Goal: Contribute content: Contribute content

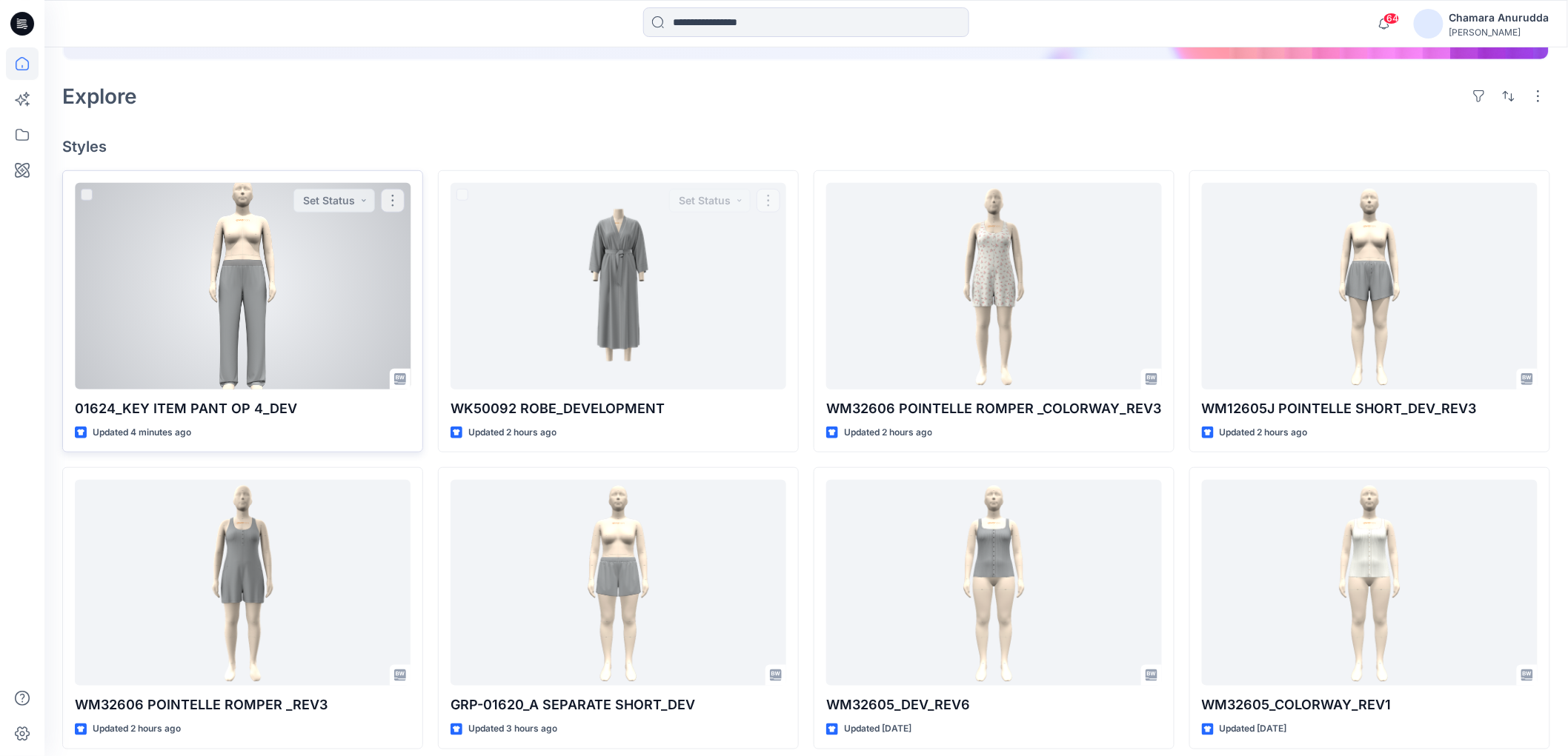
scroll to position [329, 0]
click at [215, 319] on div at bounding box center [243, 284] width 336 height 206
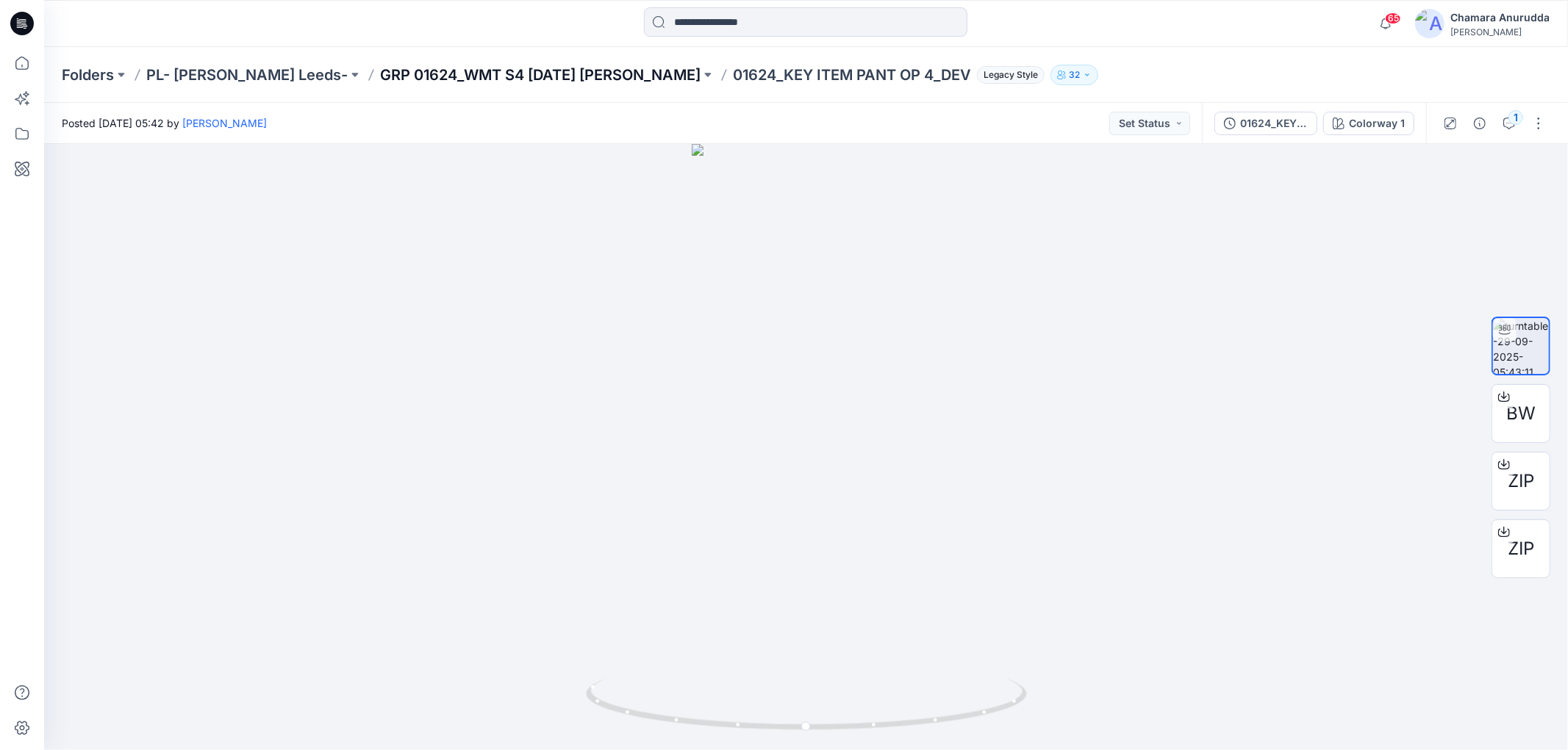
click at [454, 68] on p "GRP 01624_WMT S4 [DATE] [PERSON_NAME]" at bounding box center [541, 75] width 321 height 21
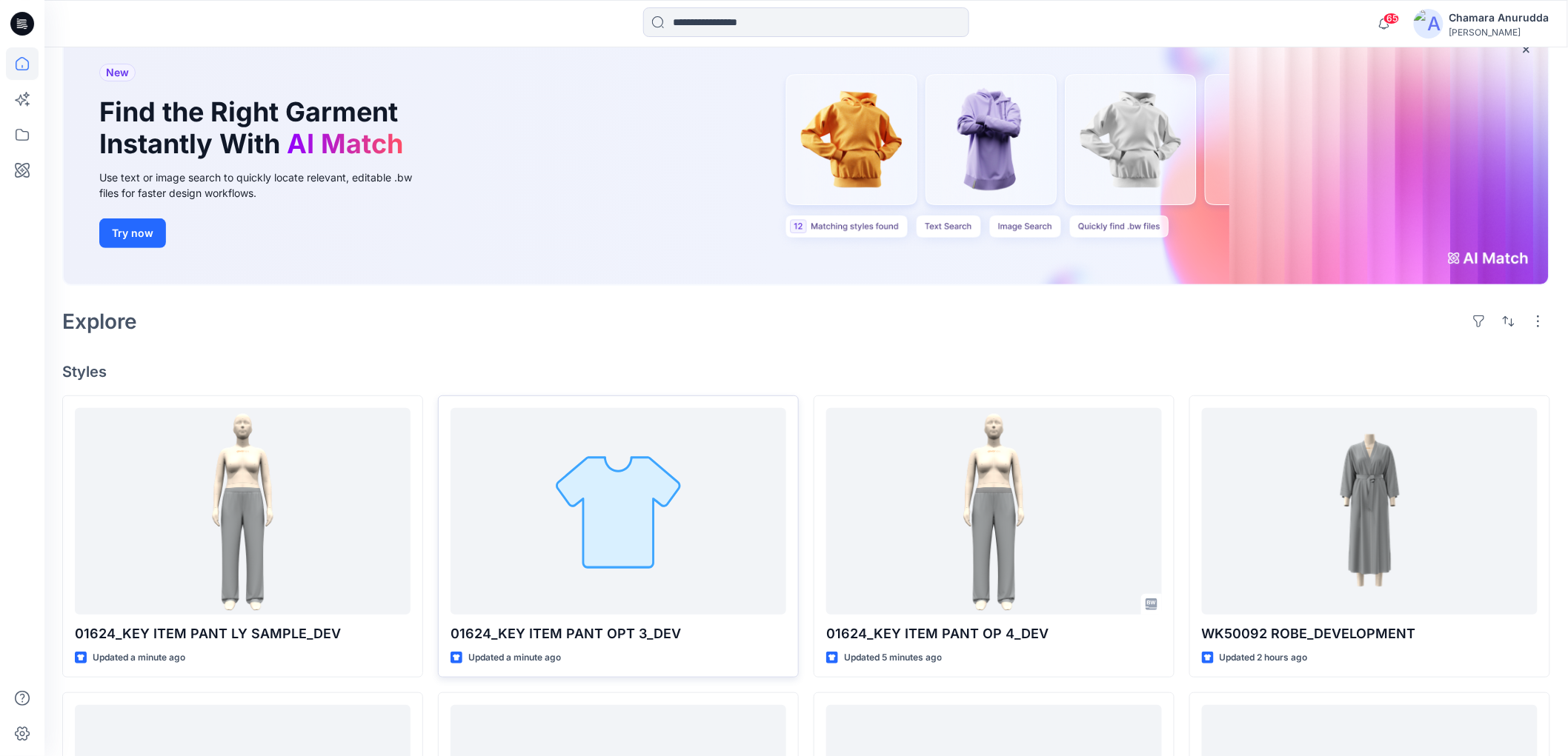
scroll to position [246, 0]
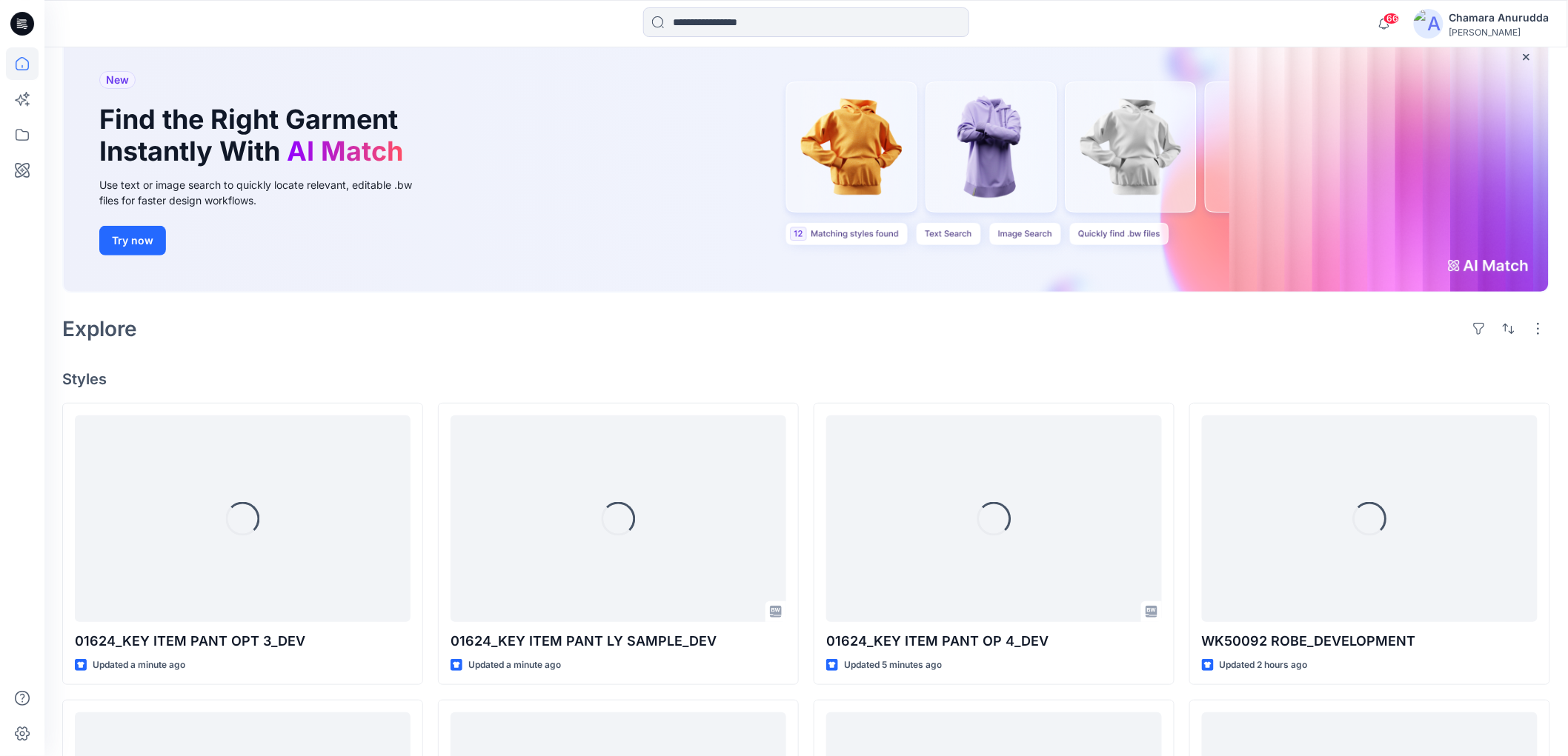
scroll to position [329, 0]
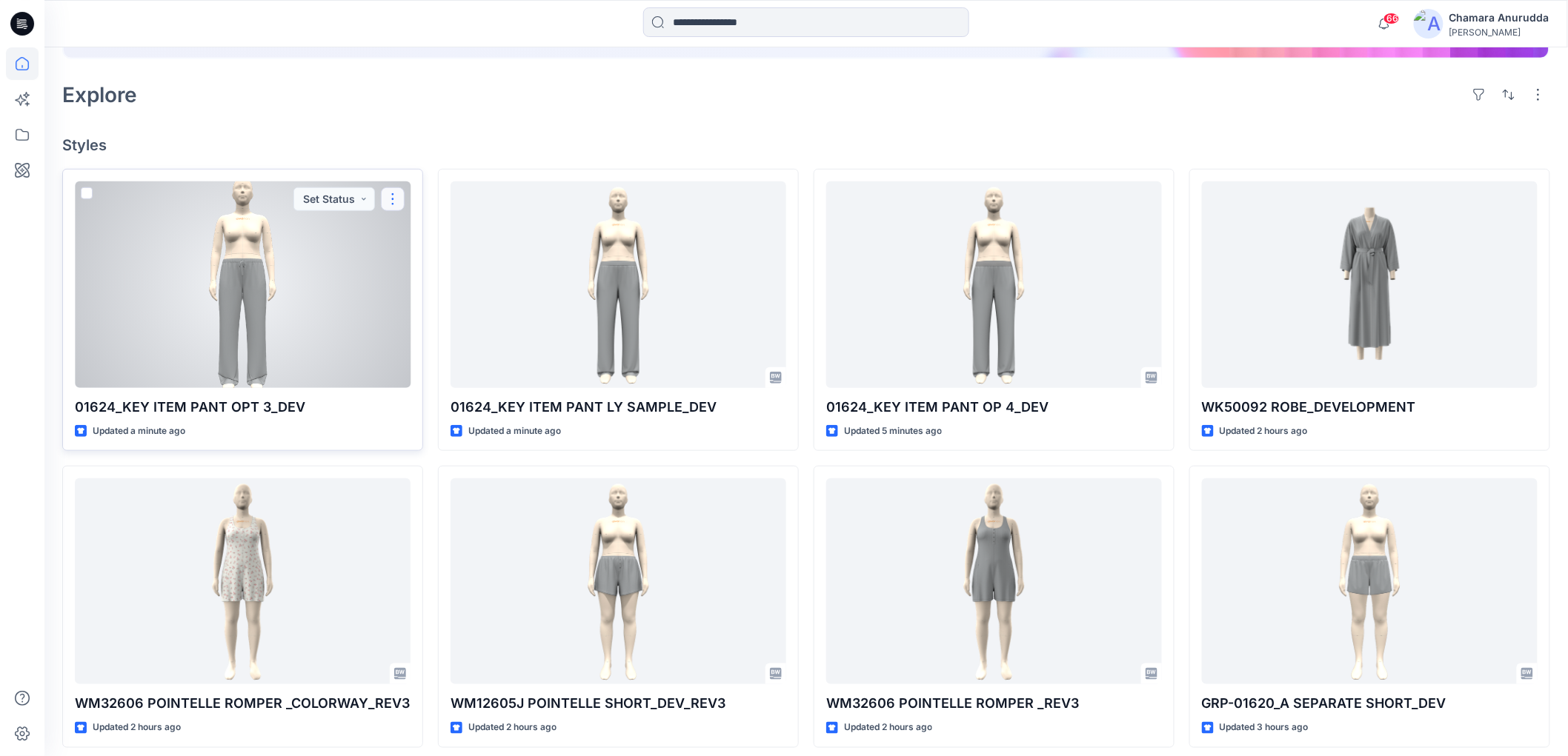
click at [400, 193] on button "button" at bounding box center [393, 199] width 23 height 23
click at [428, 256] on p "Comment" at bounding box center [434, 261] width 47 height 16
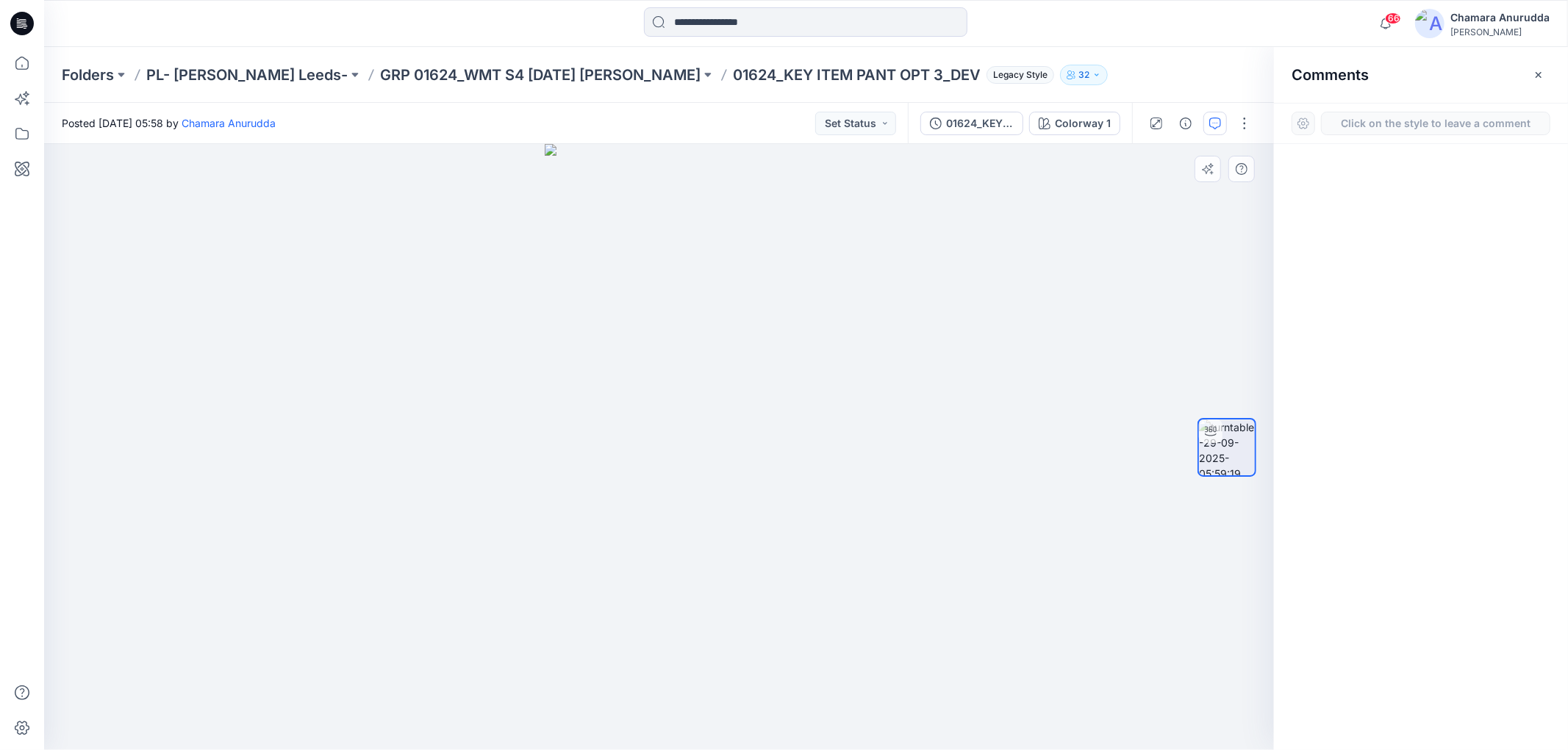
click at [708, 439] on div "1" at bounding box center [659, 447] width 1230 height 606
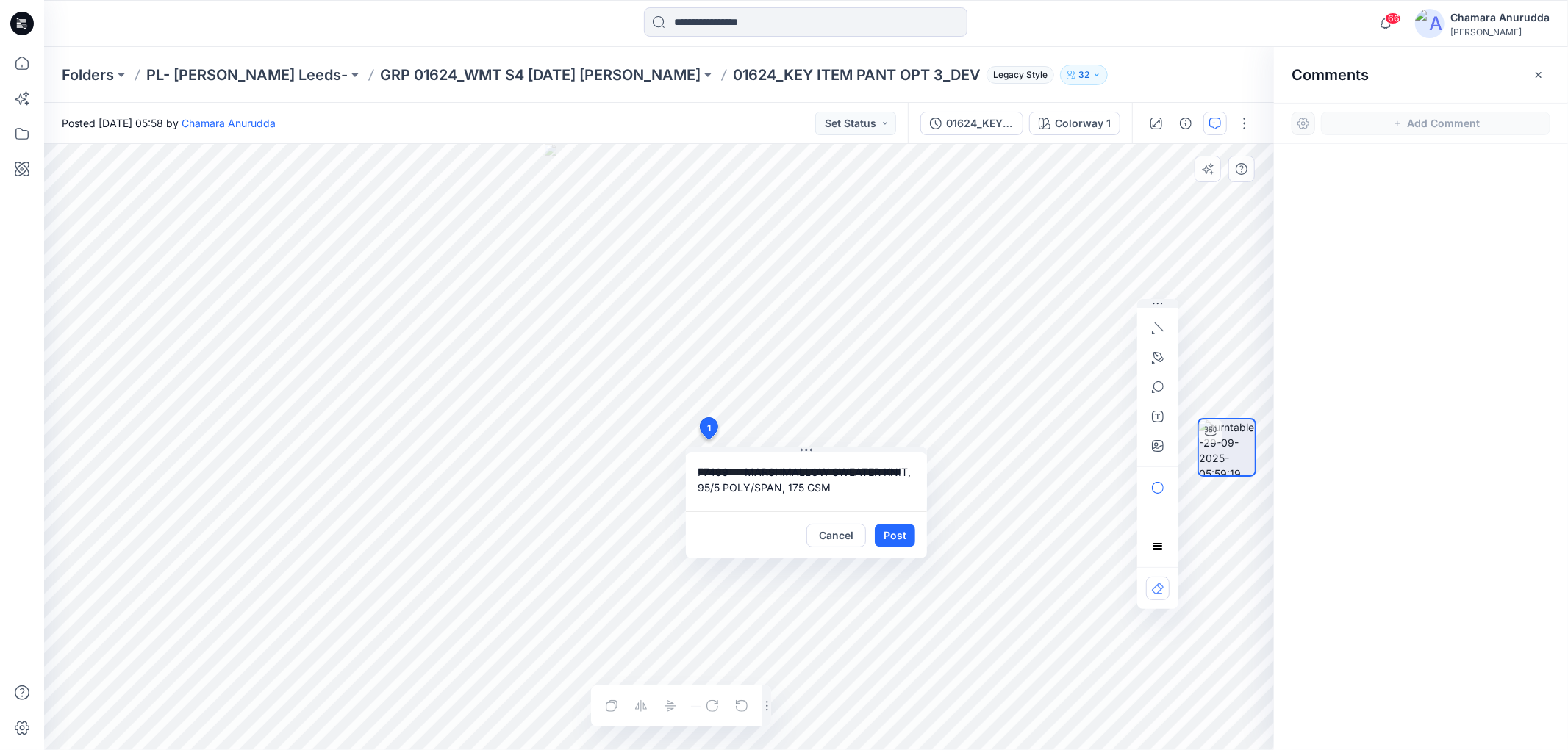
click at [744, 471] on textarea "**********" at bounding box center [806, 482] width 241 height 59
click at [780, 485] on textarea "**********" at bounding box center [806, 482] width 241 height 59
click at [891, 473] on textarea "**********" at bounding box center [806, 482] width 241 height 59
type textarea "**********"
click at [902, 533] on button "Post" at bounding box center [895, 536] width 40 height 23
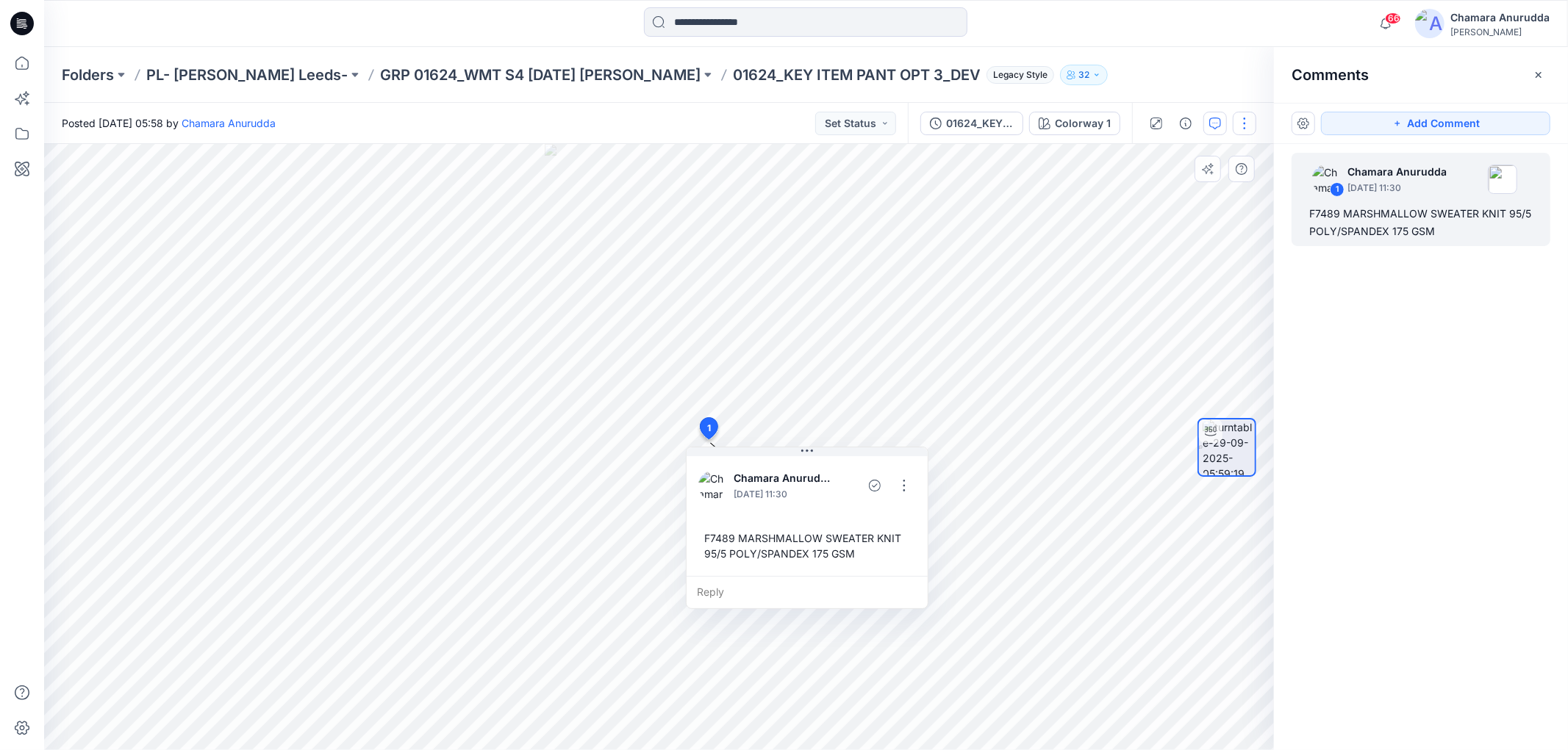
click at [1256, 120] on button "button" at bounding box center [1244, 123] width 23 height 23
click at [1224, 151] on button "Edit" at bounding box center [1183, 156] width 135 height 27
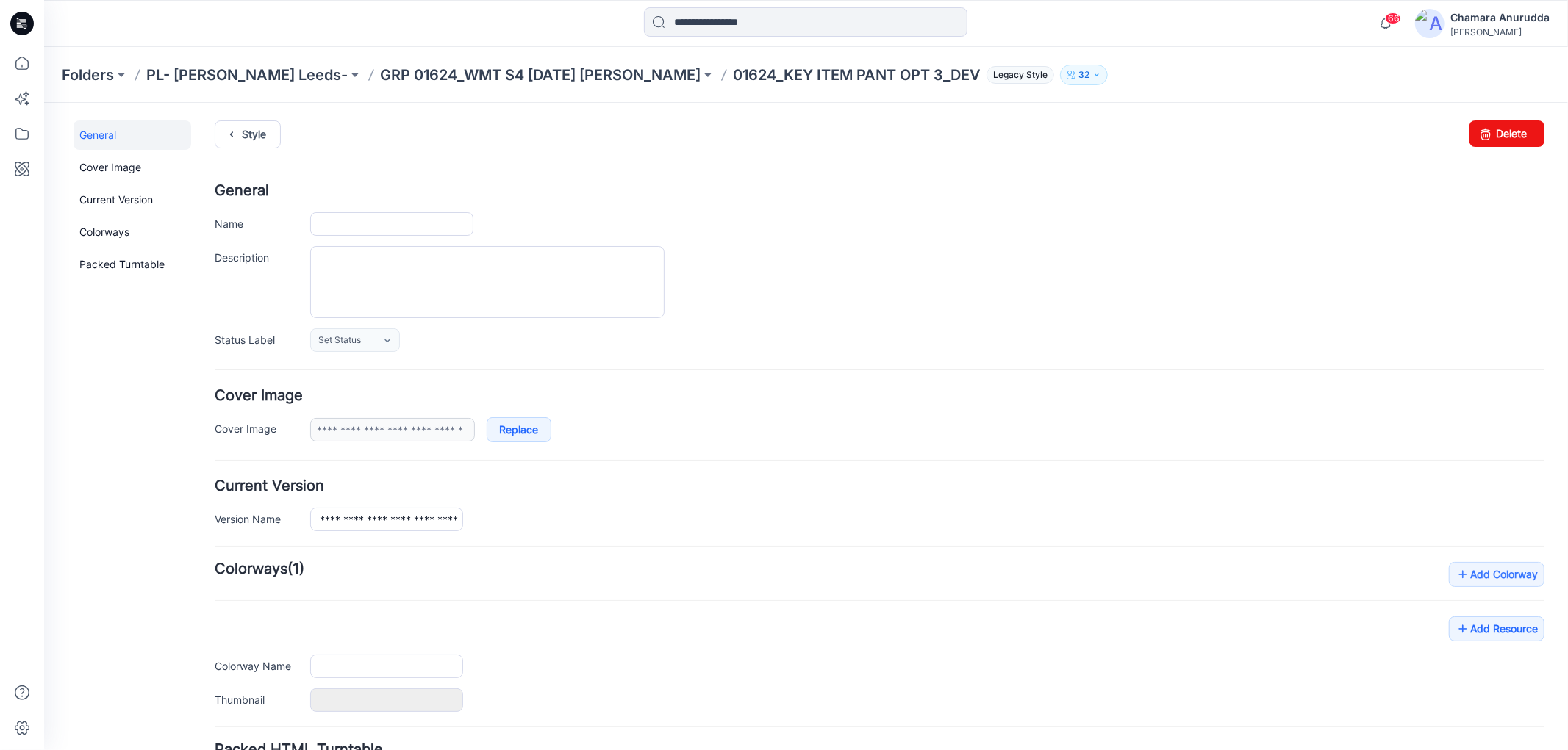
type input "**********"
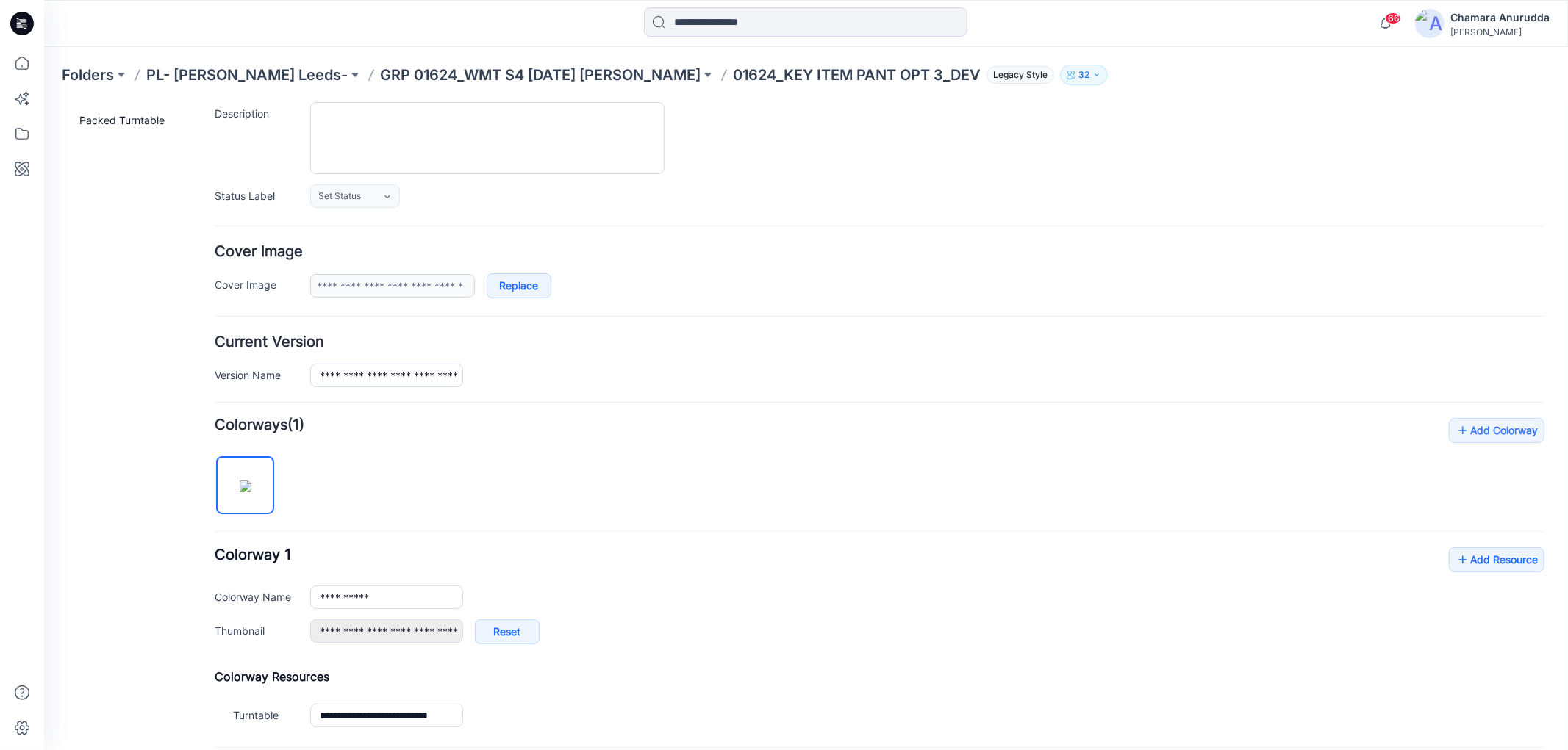
scroll to position [297, 0]
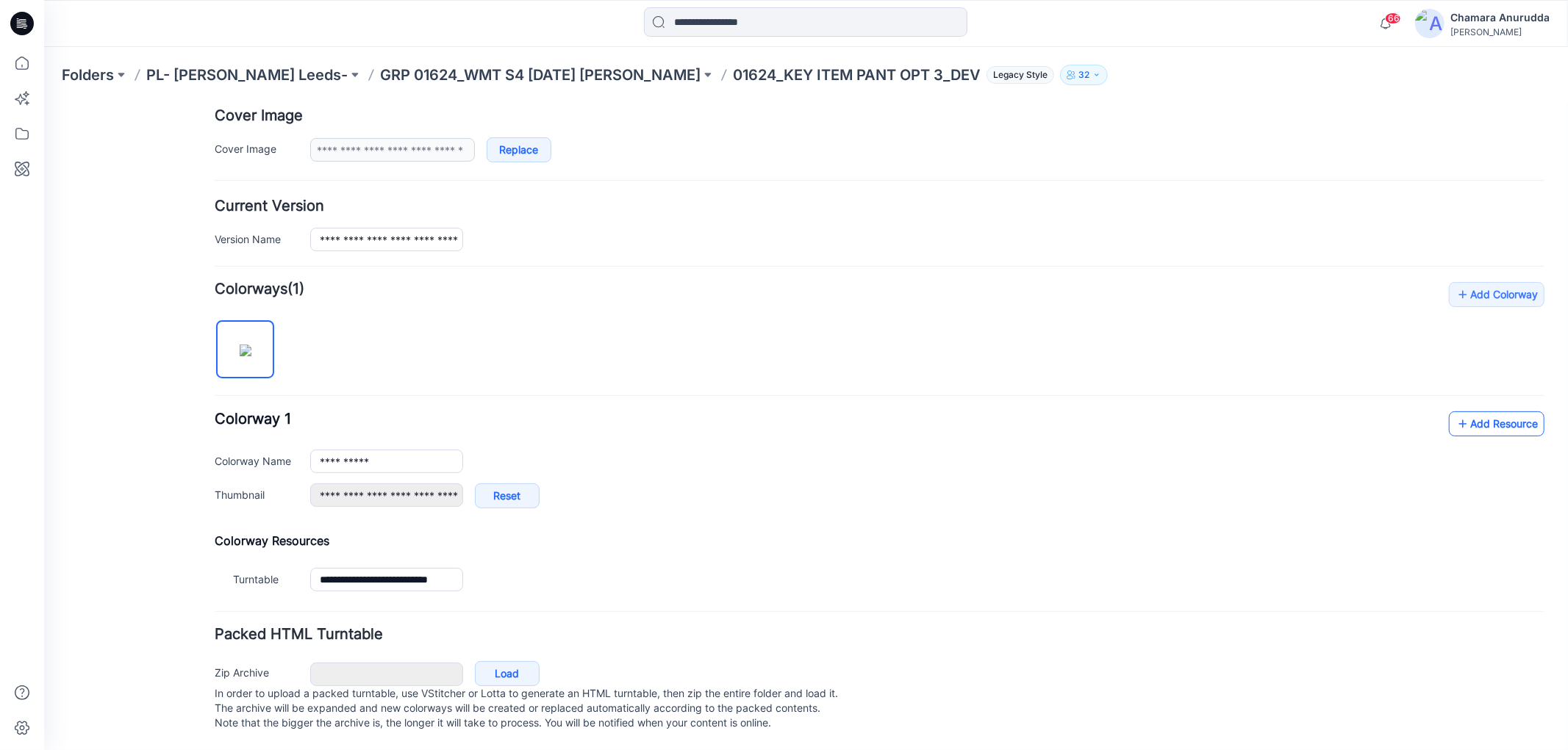
click at [1472, 411] on link "Add Resource" at bounding box center [1496, 423] width 96 height 25
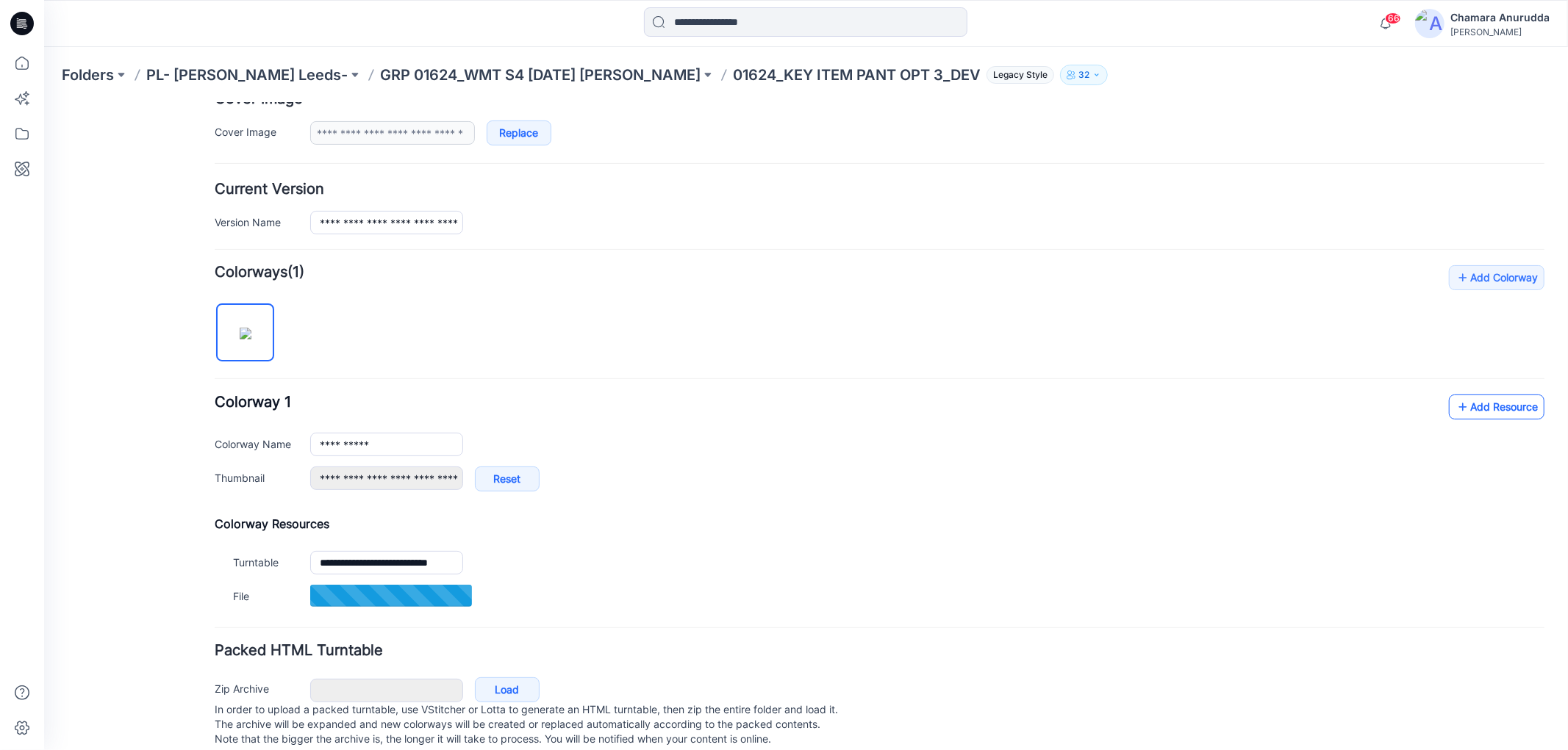
click at [1516, 408] on link "Add Resource" at bounding box center [1496, 406] width 96 height 25
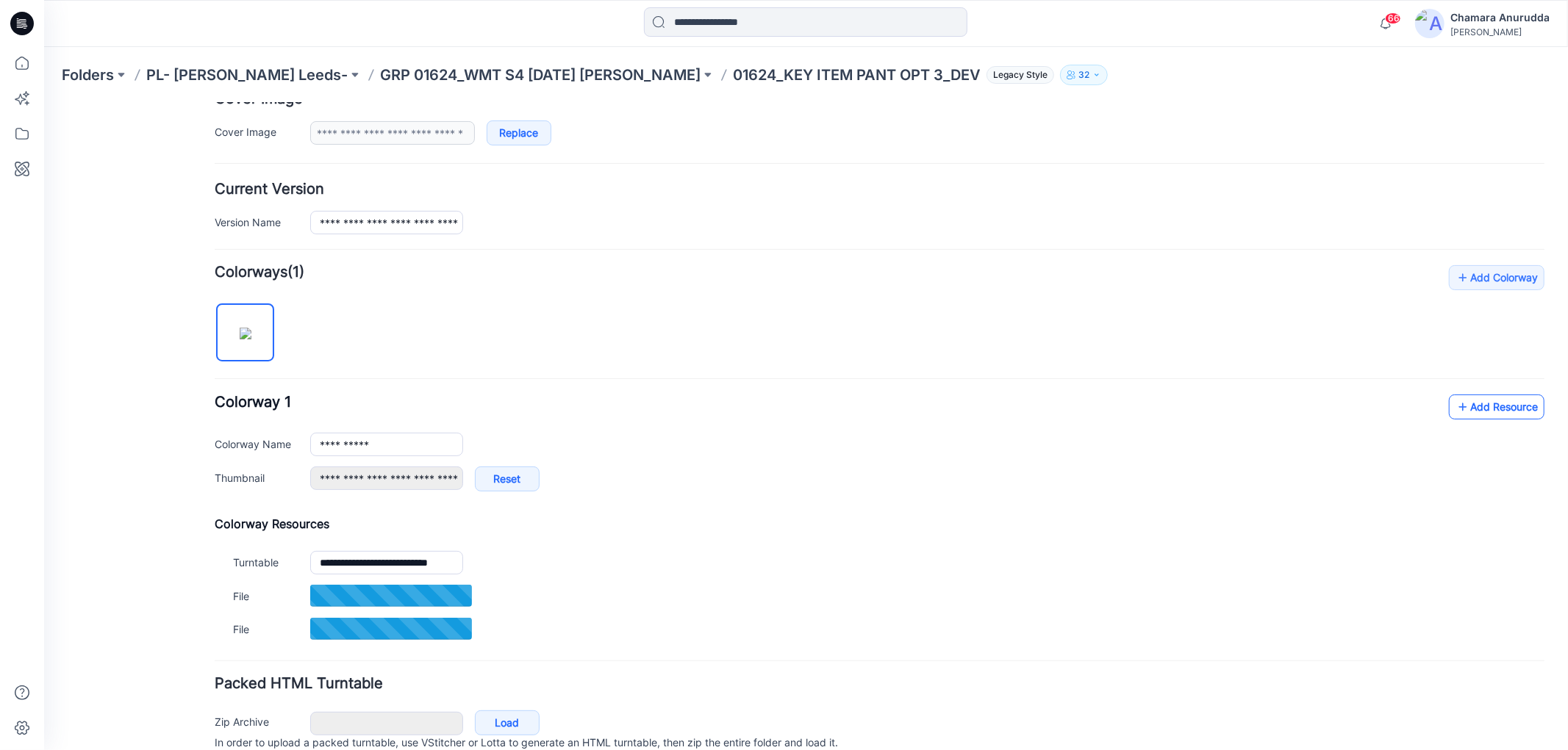
click at [1455, 412] on icon at bounding box center [1462, 406] width 15 height 23
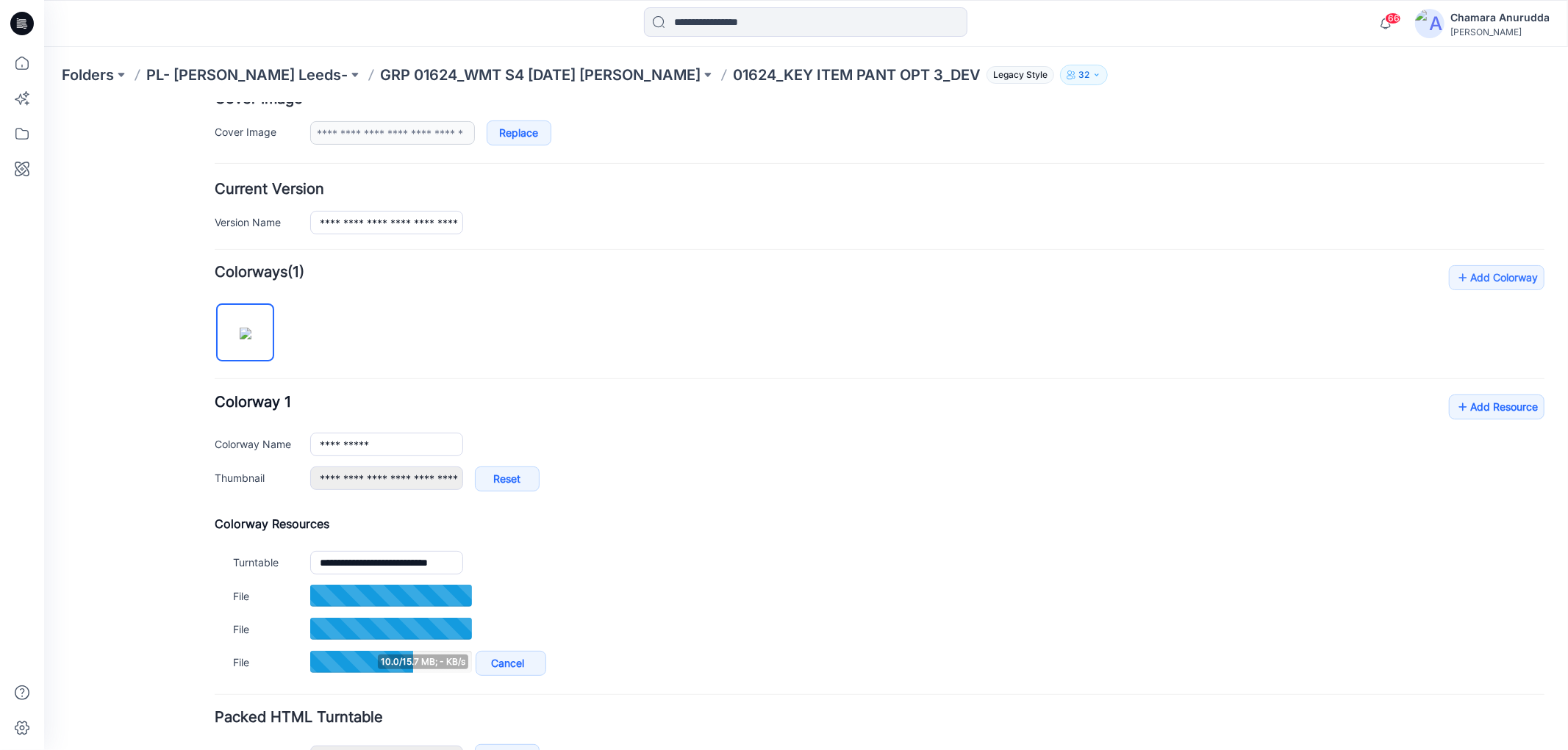
click at [1466, 426] on div "**********" at bounding box center [878, 449] width 1330 height 112
click at [1467, 413] on link "Add Resource" at bounding box center [1496, 406] width 96 height 25
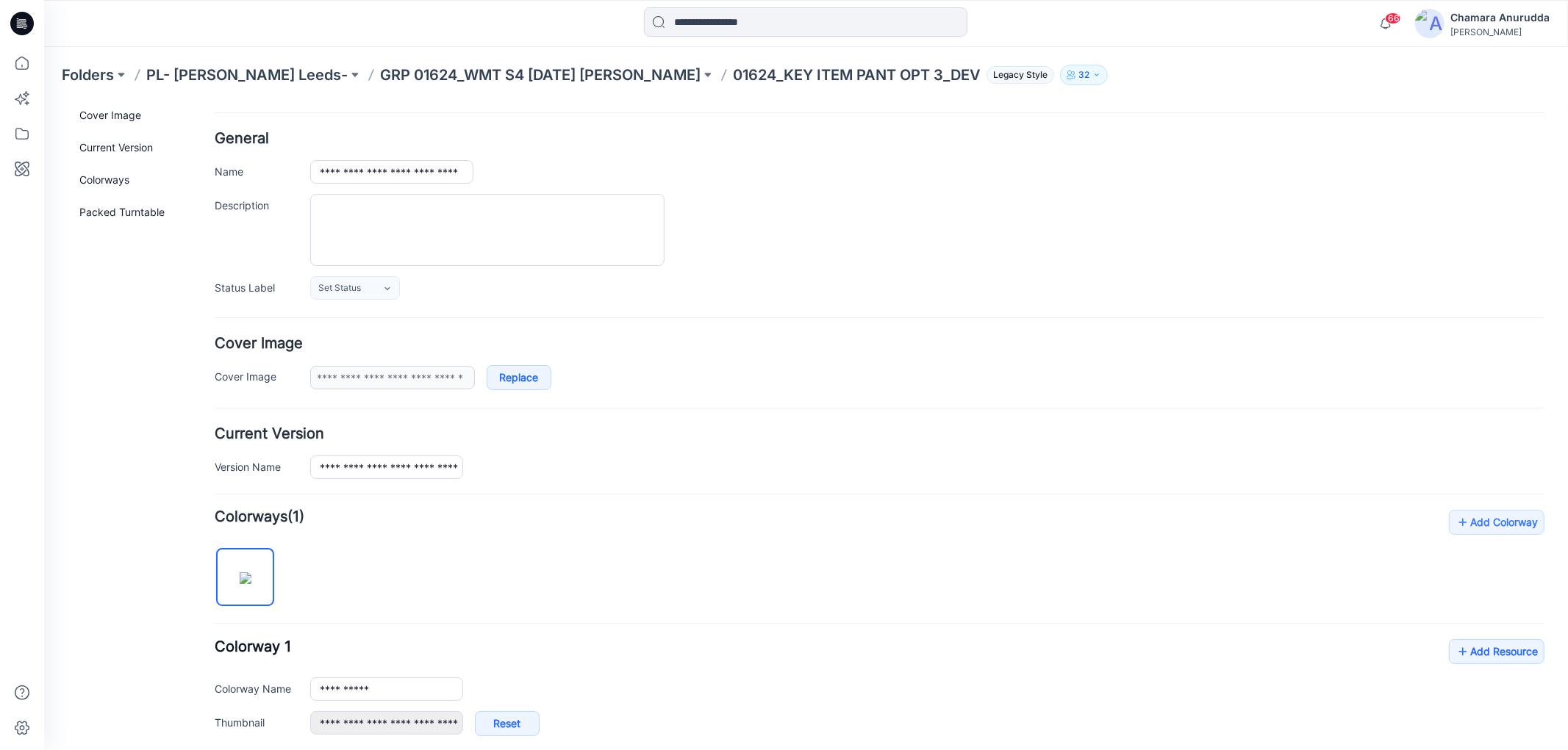
scroll to position [0, 0]
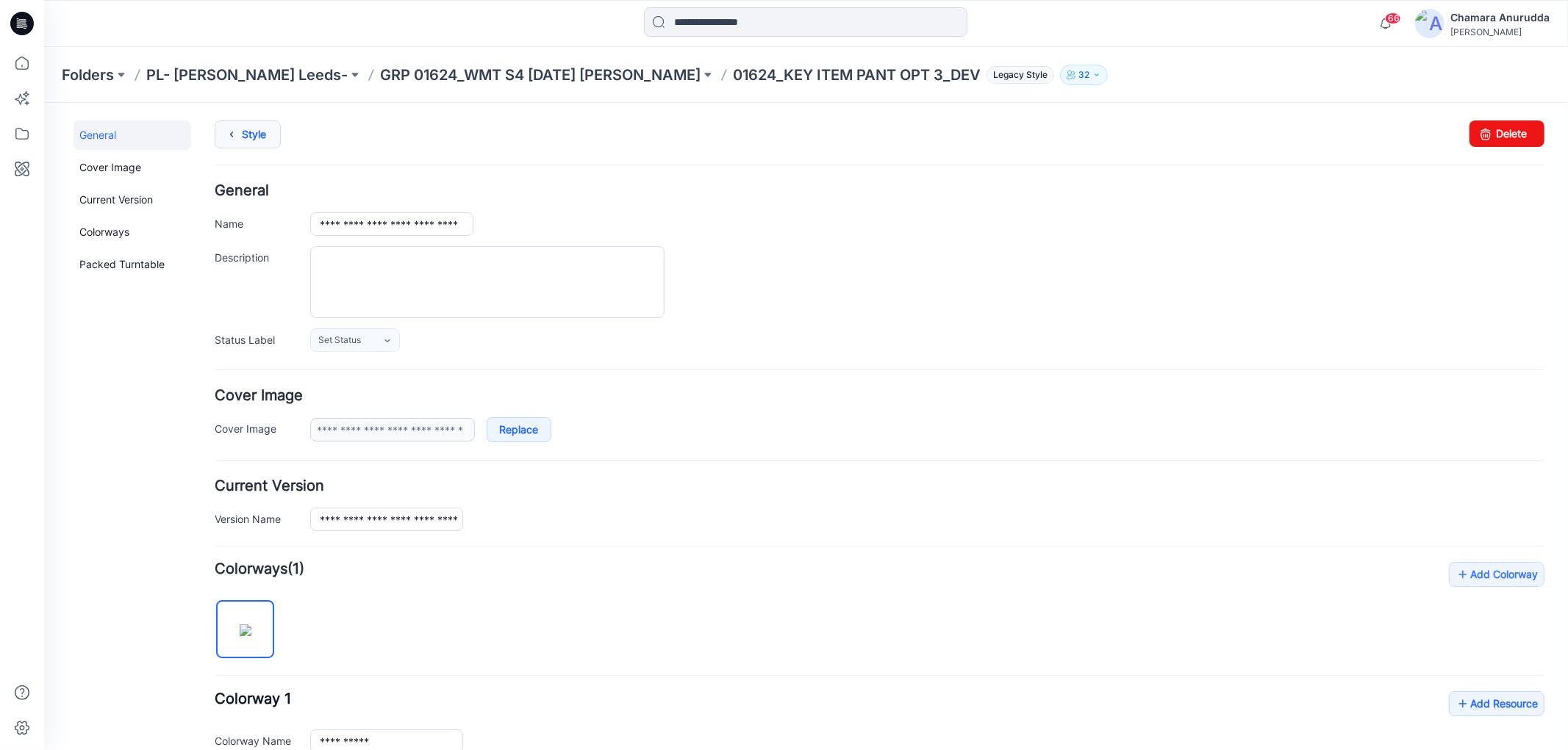
click at [255, 134] on link "Style" at bounding box center [247, 133] width 66 height 28
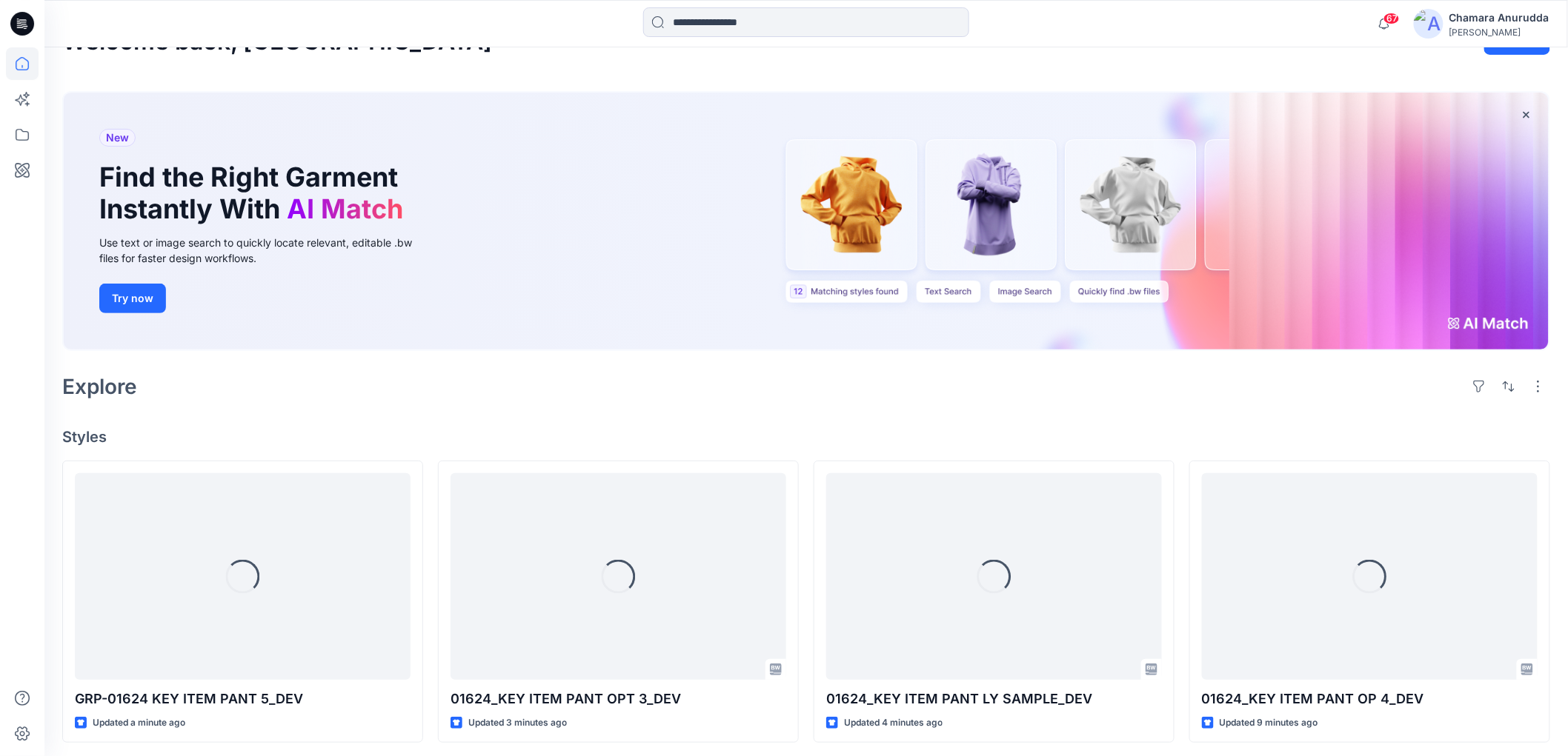
scroll to position [448, 0]
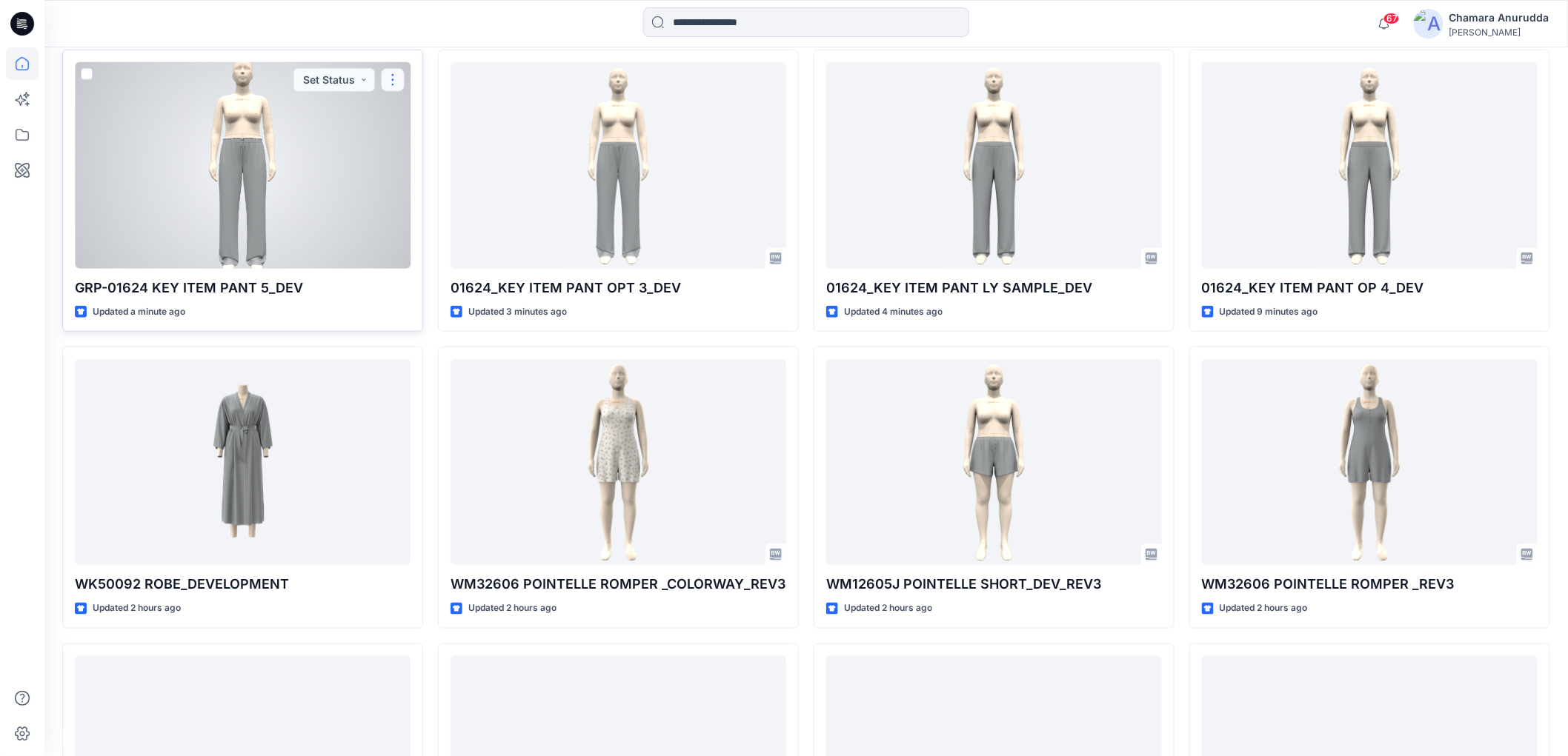
click at [394, 83] on button "button" at bounding box center [393, 80] width 23 height 23
click at [424, 111] on p "Edit" at bounding box center [420, 114] width 19 height 16
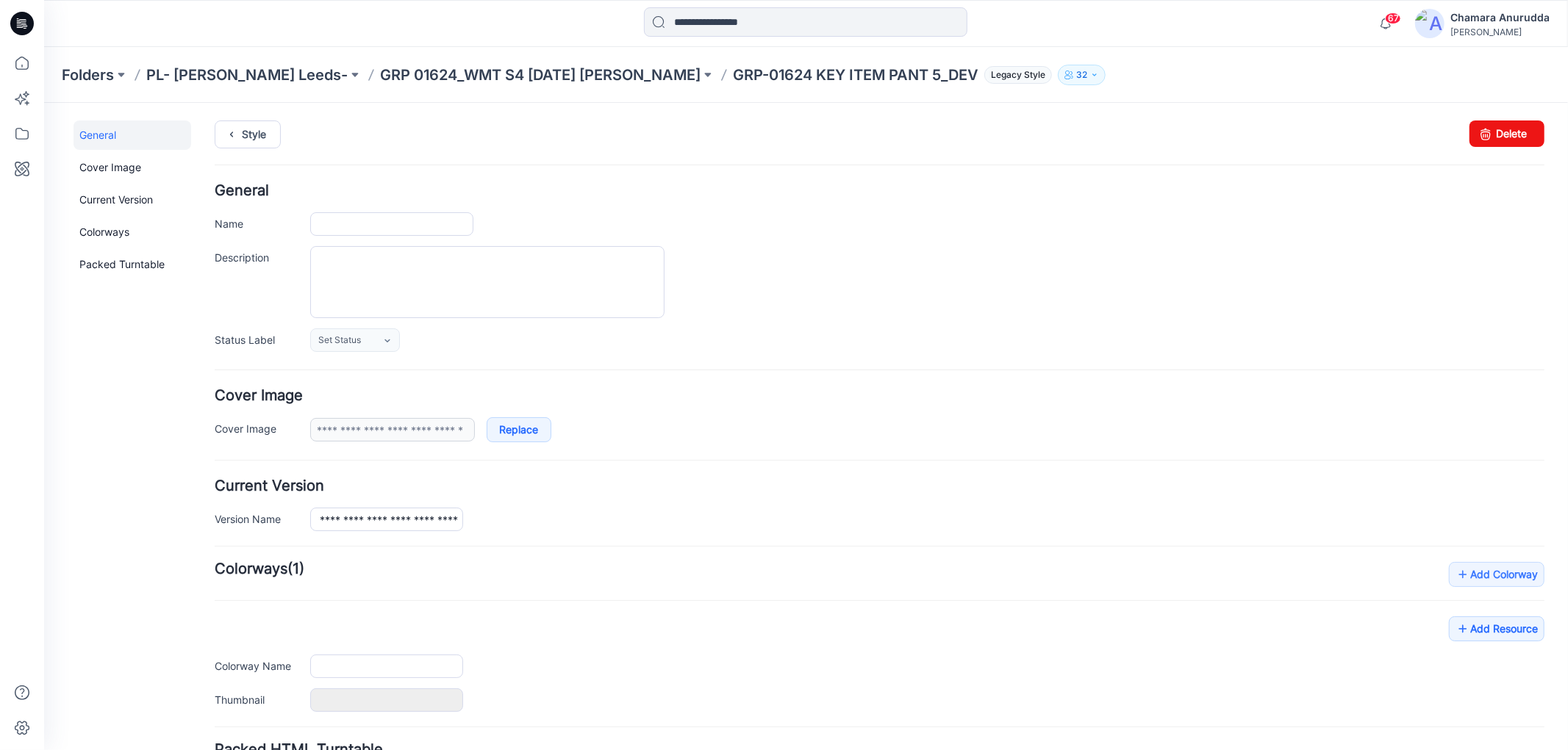
type input "**********"
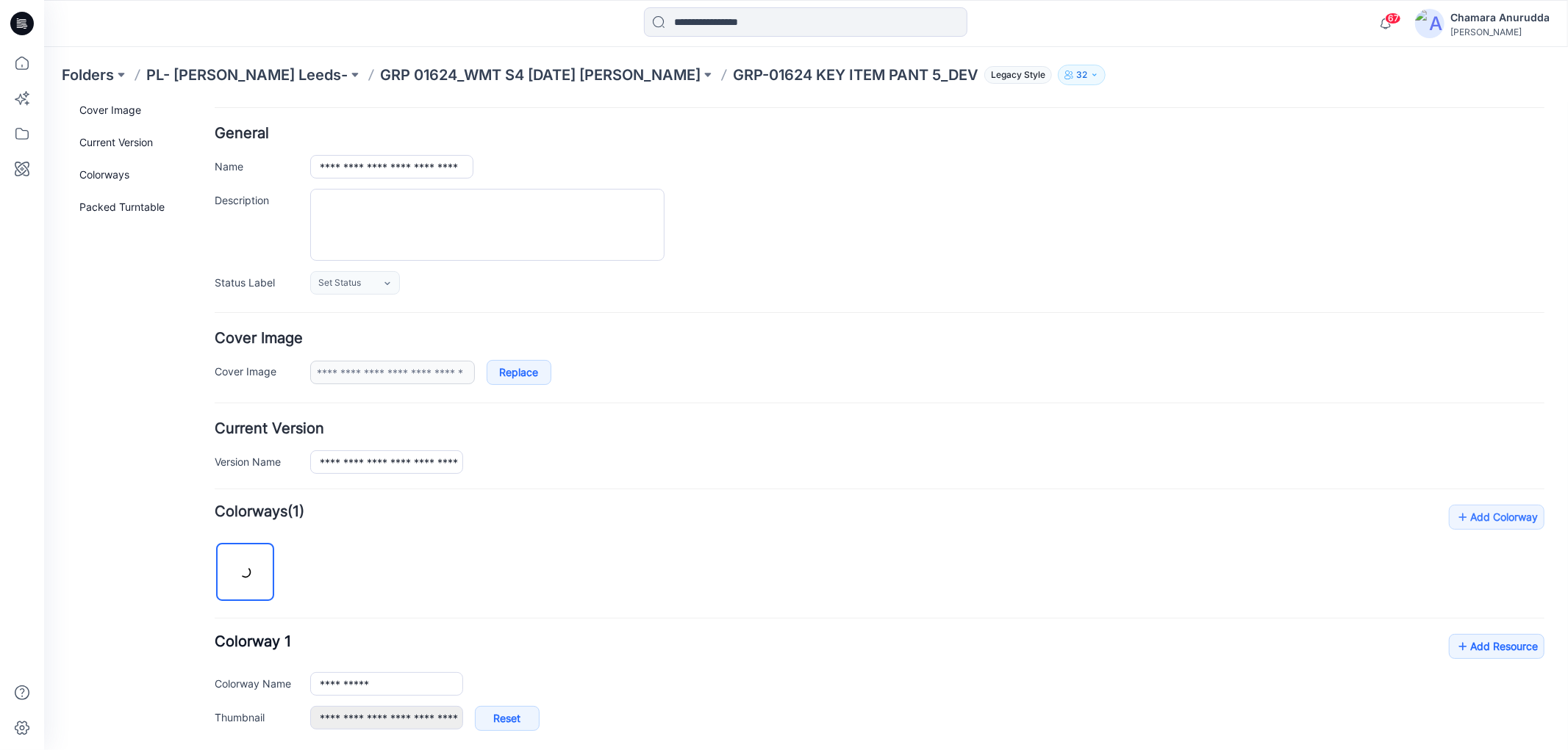
scroll to position [131, 0]
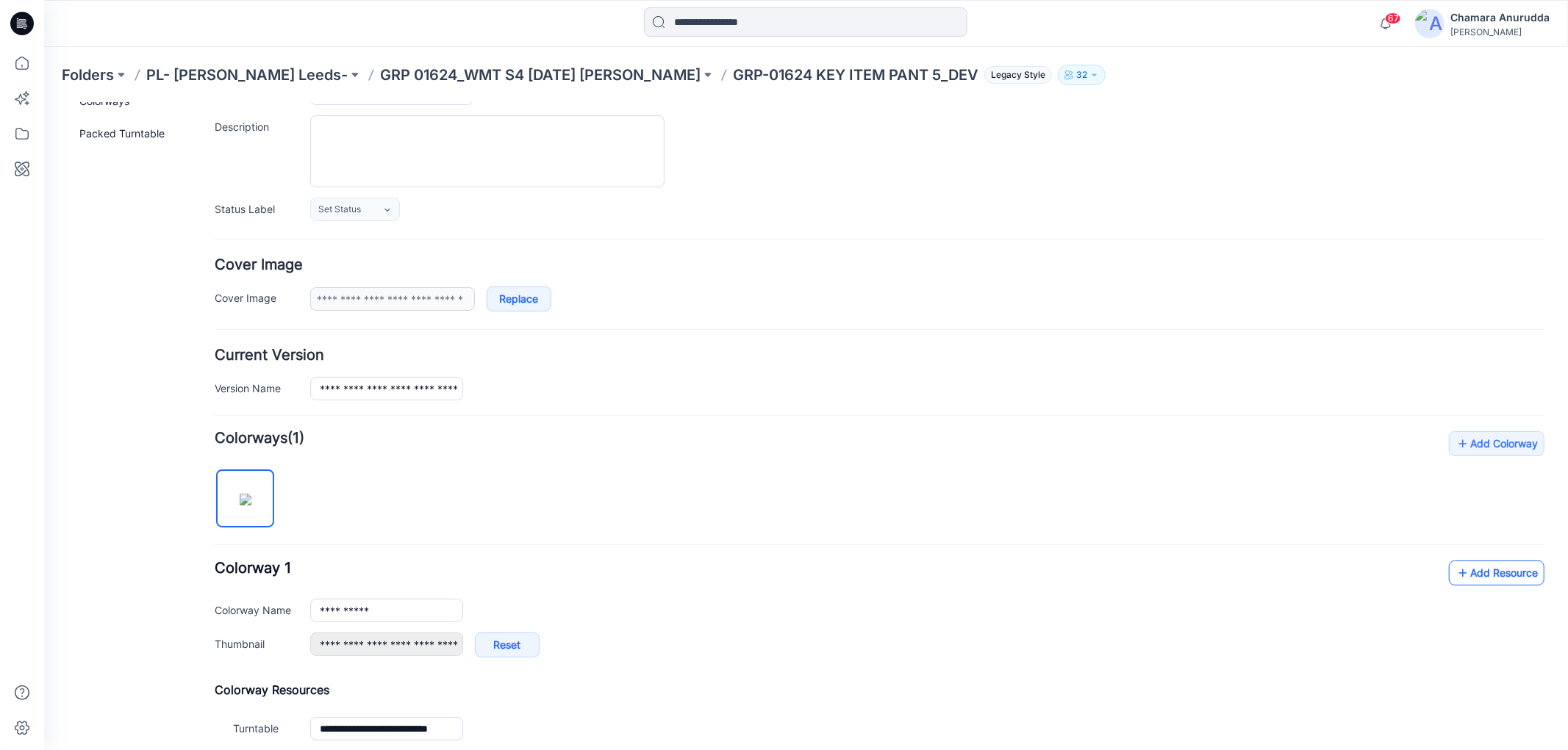
click at [1455, 583] on icon at bounding box center [1462, 572] width 15 height 23
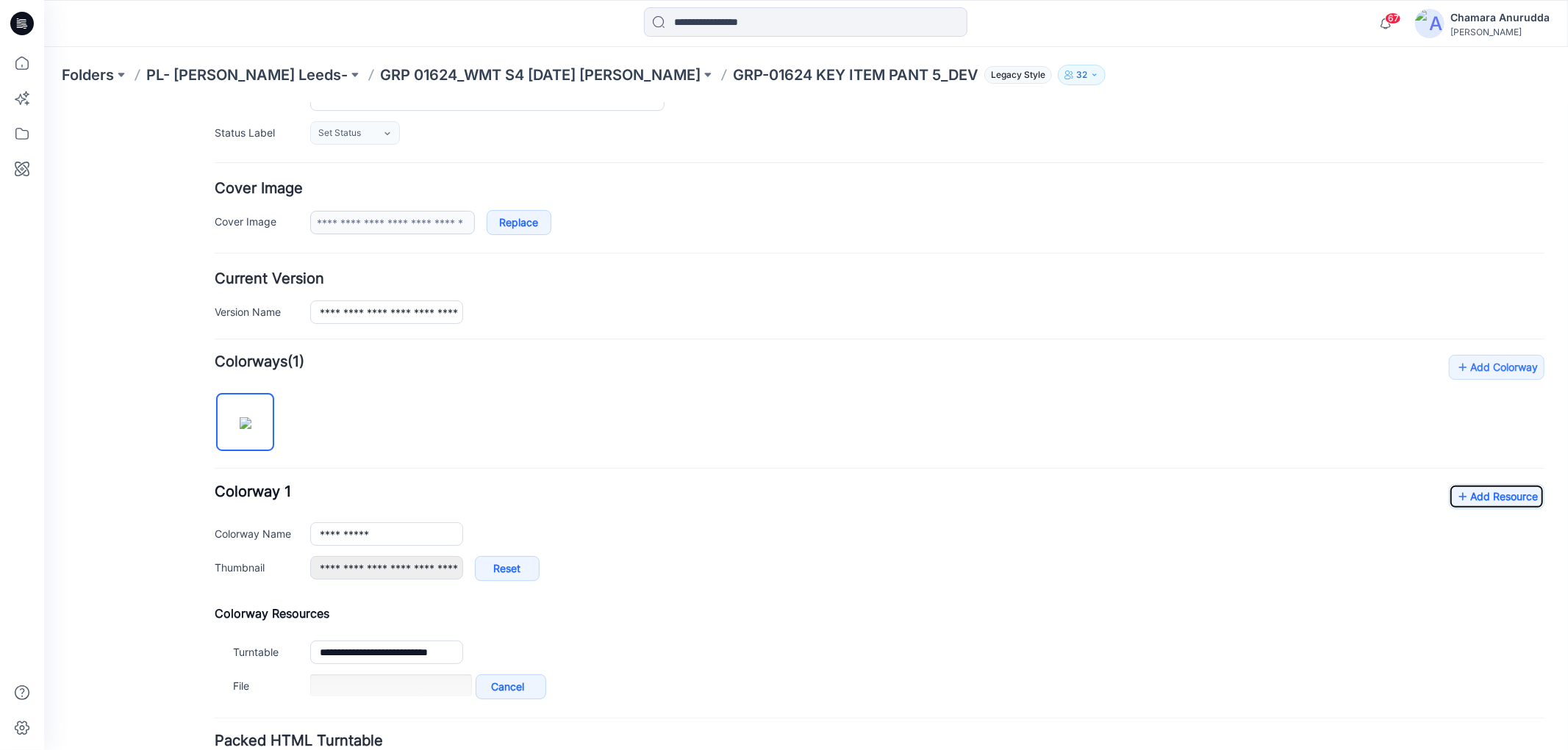
scroll to position [331, 0]
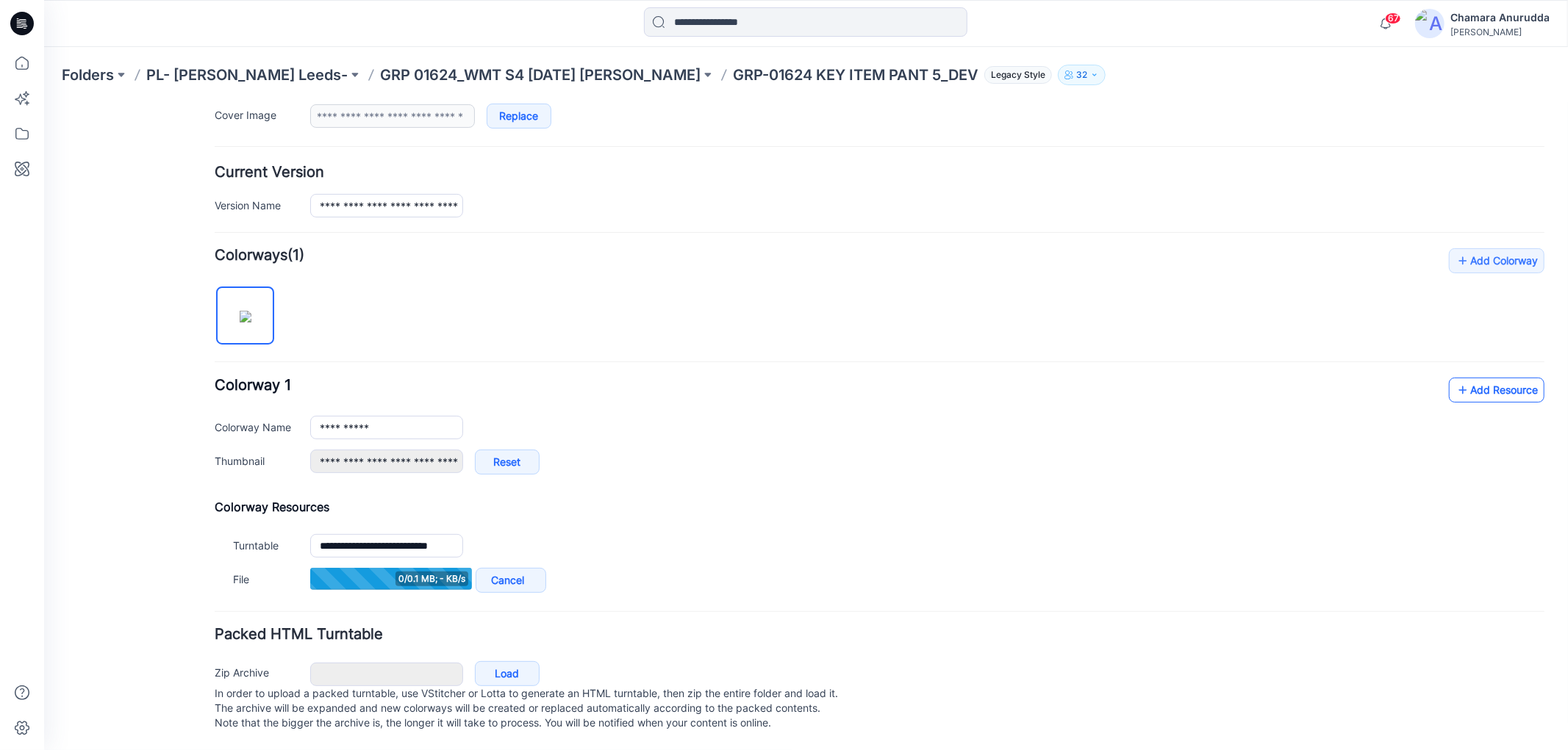
click at [1455, 378] on icon at bounding box center [1462, 389] width 15 height 23
click at [1479, 378] on link "Add Resource" at bounding box center [1496, 390] width 96 height 25
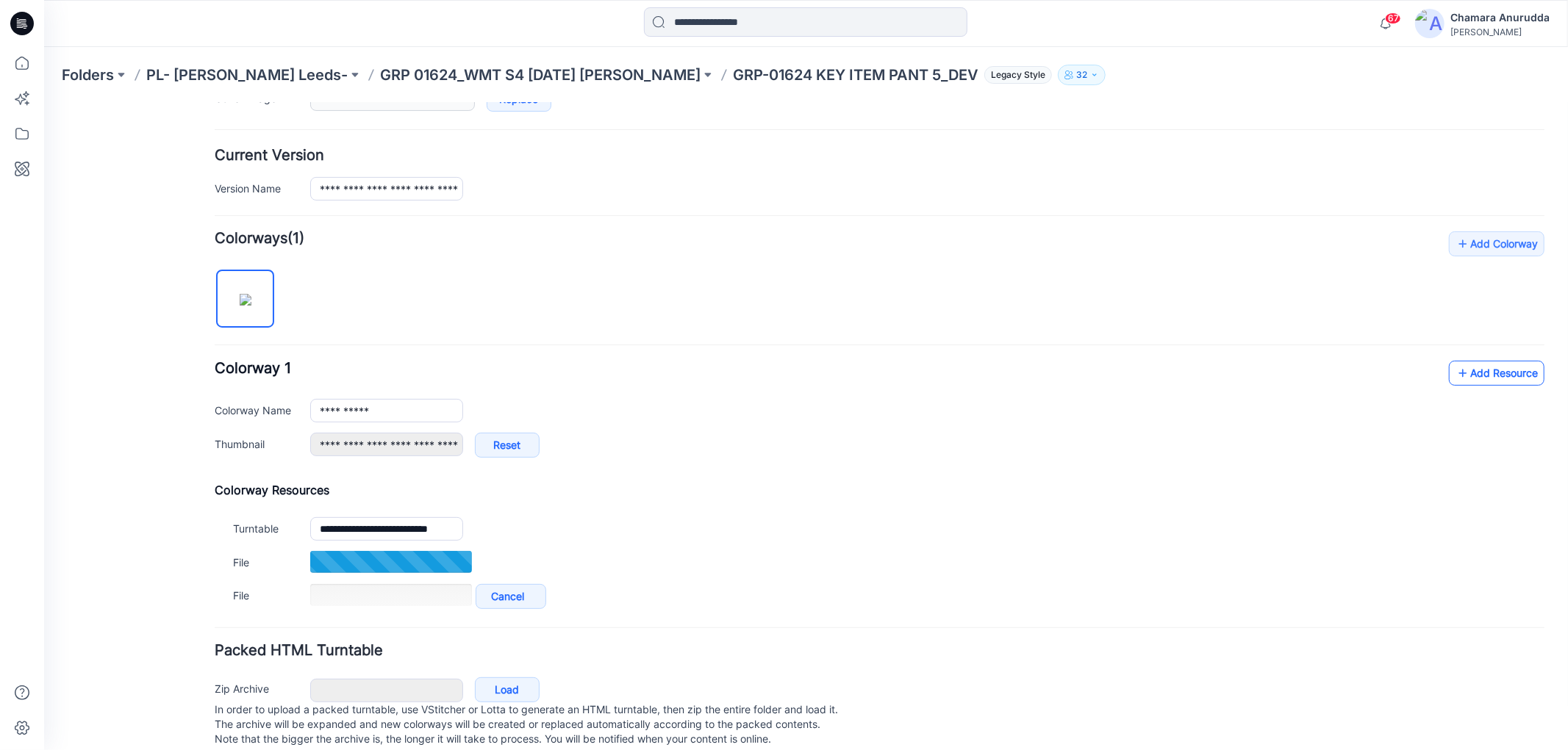
click at [1475, 375] on link "Add Resource" at bounding box center [1496, 372] width 96 height 25
click at [1458, 368] on link "Add Resource" at bounding box center [1496, 372] width 96 height 25
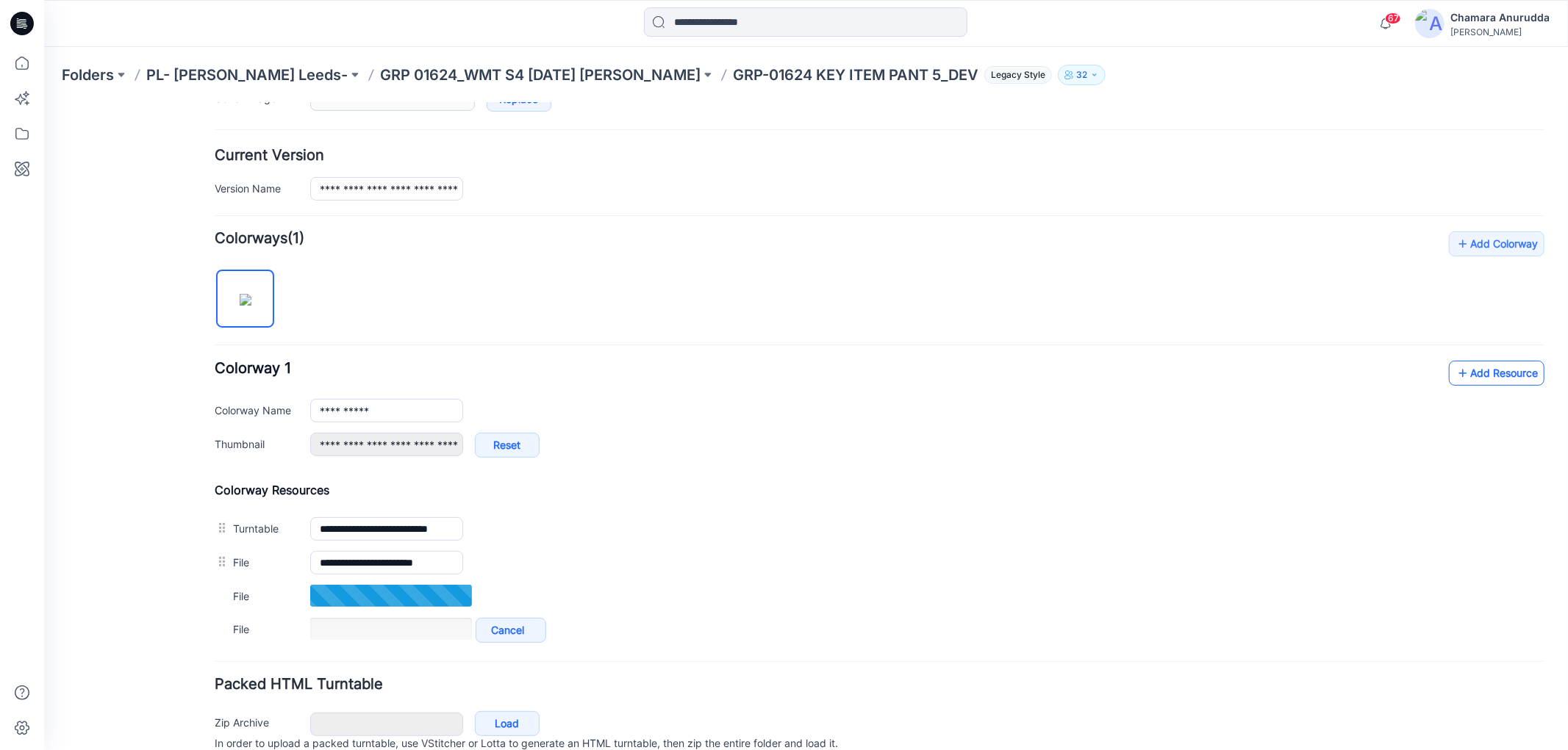
click at [1519, 371] on link "Add Resource" at bounding box center [1496, 372] width 96 height 25
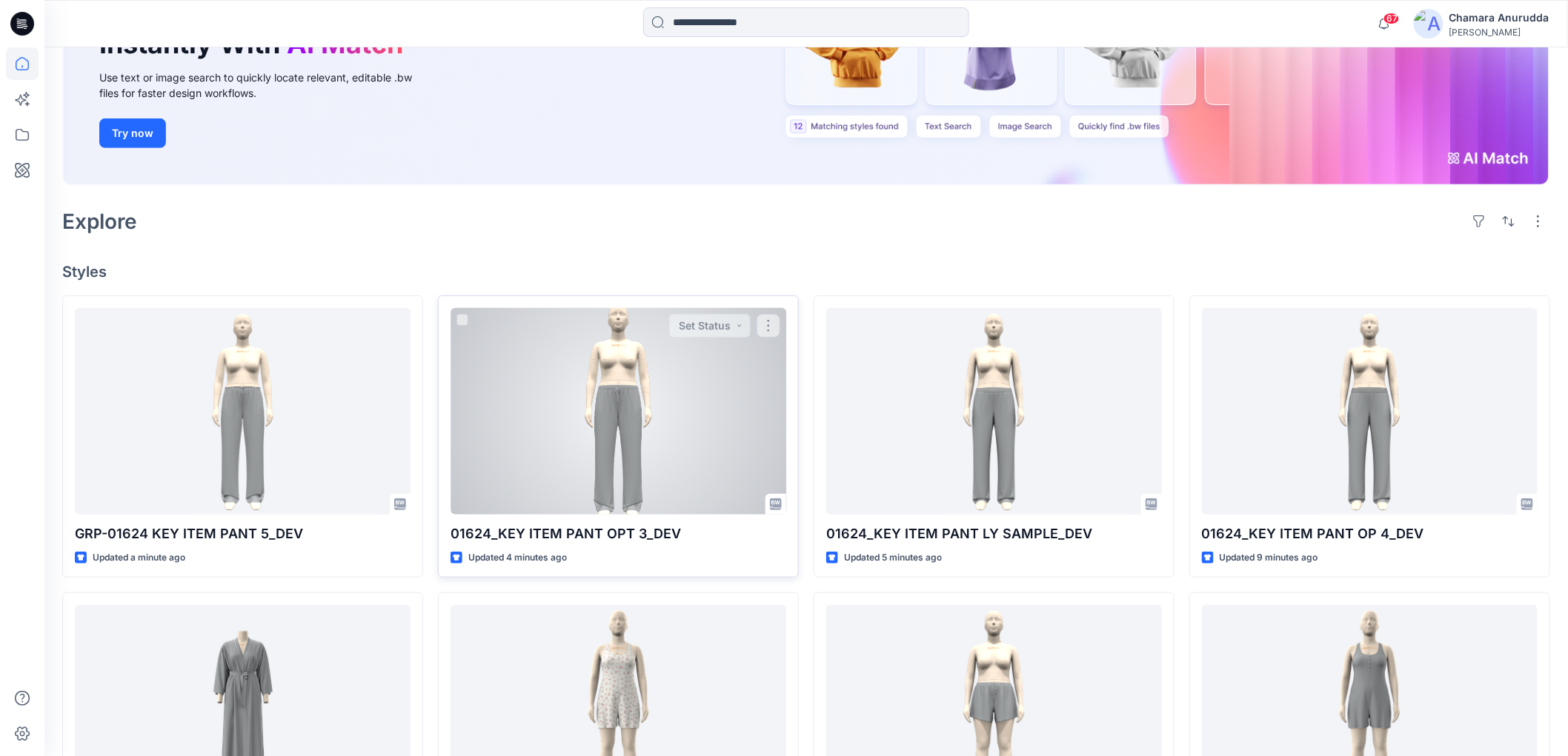
scroll to position [411, 0]
